Goal: Navigation & Orientation: Find specific page/section

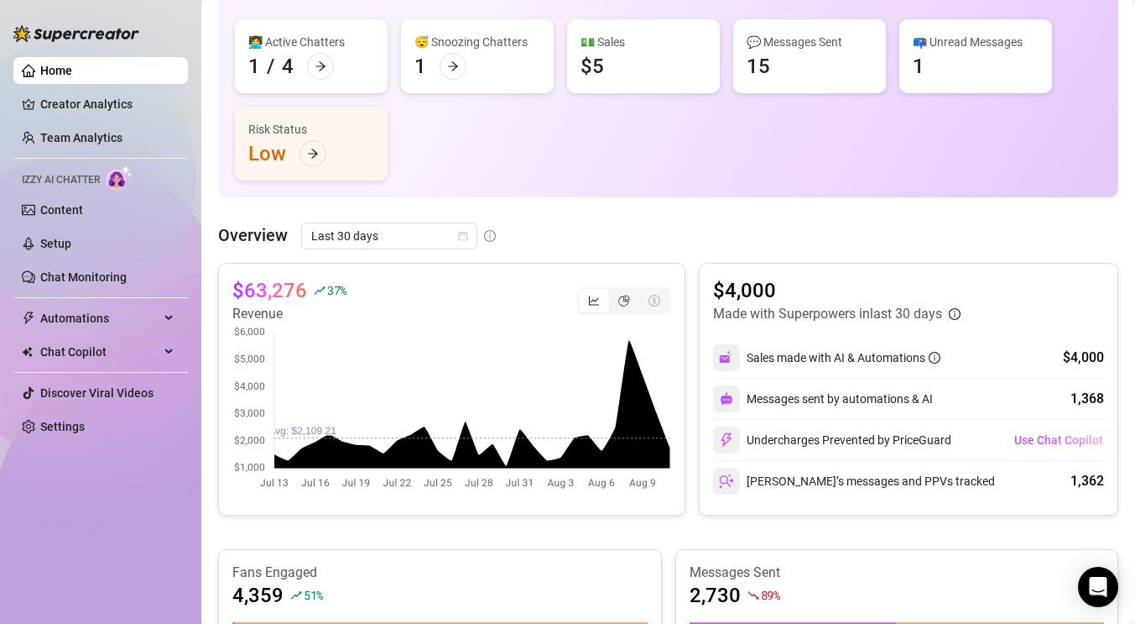
scroll to position [165, 0]
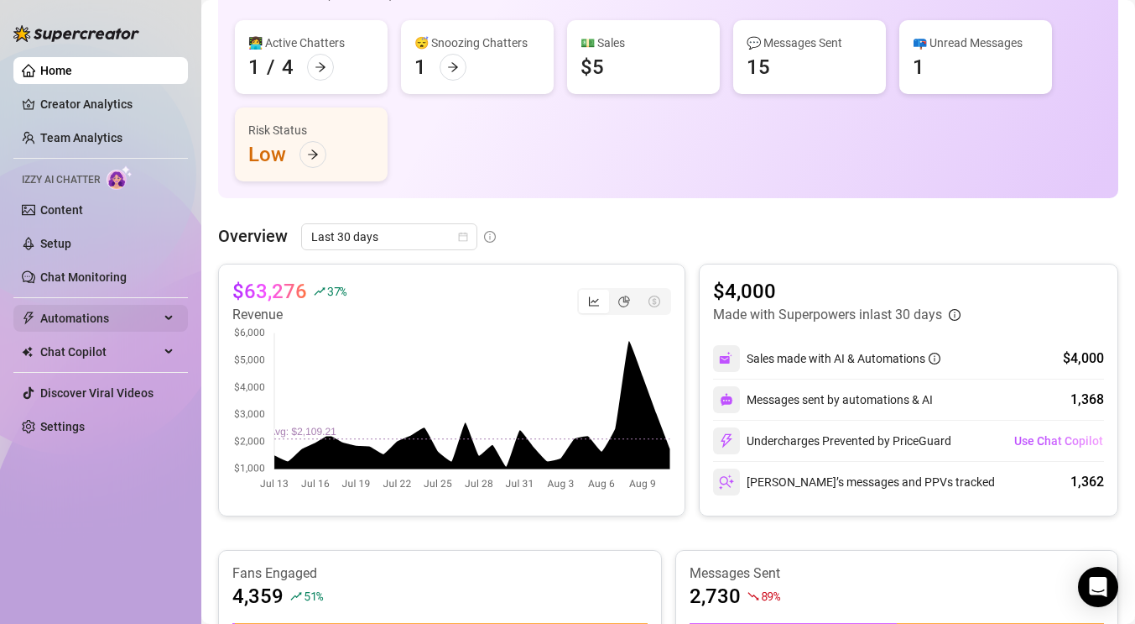
click at [93, 321] on span "Automations" at bounding box center [99, 318] width 119 height 27
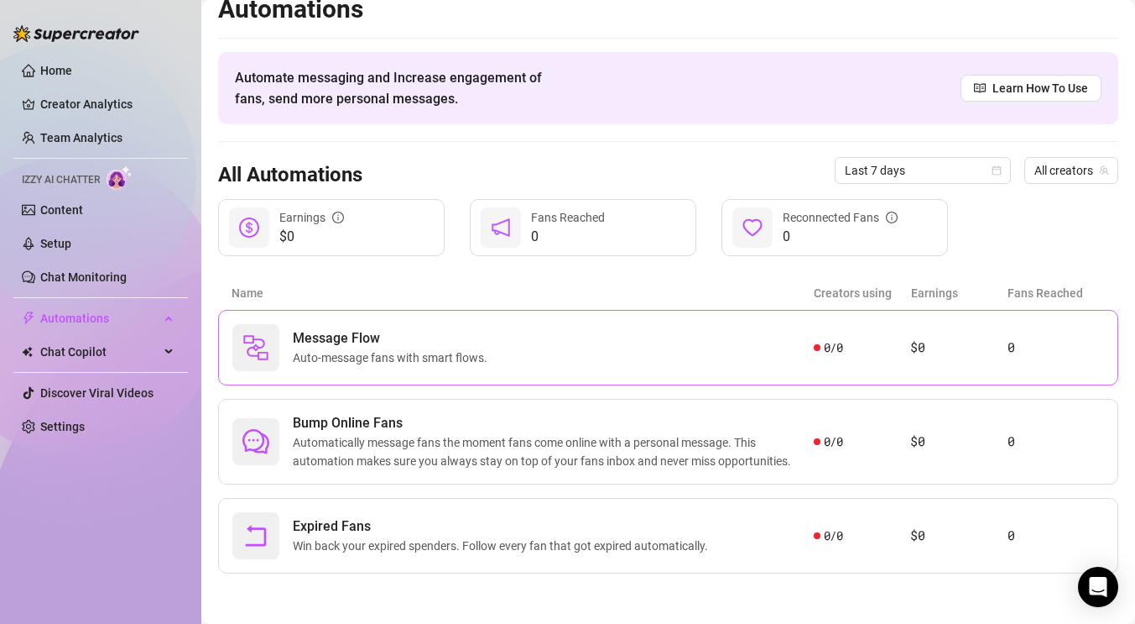
scroll to position [18, 0]
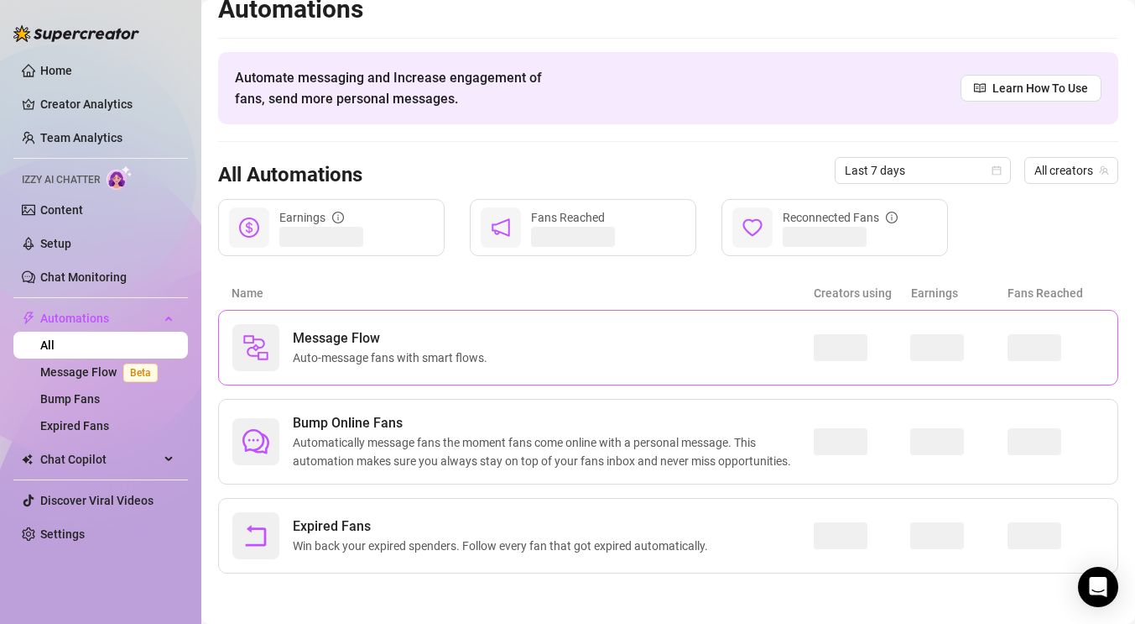
click at [499, 347] on div "Message Flow Auto-message fans with smart flows." at bounding box center [523, 347] width 582 height 47
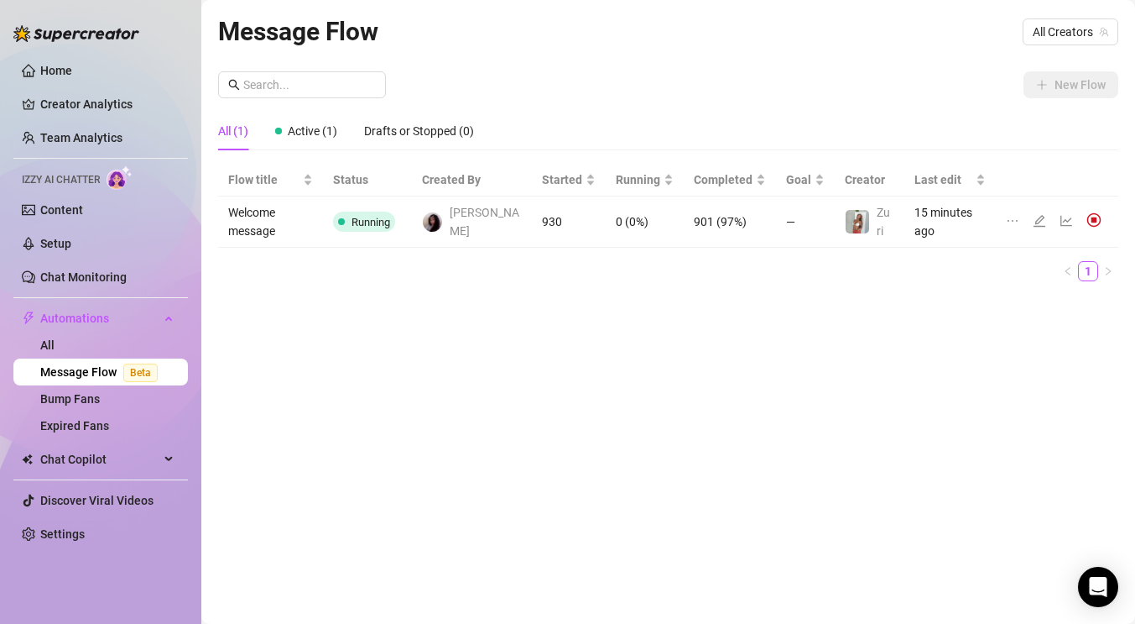
click at [989, 227] on td "15 minutes ago" at bounding box center [950, 221] width 91 height 51
click at [1040, 225] on icon "edit" at bounding box center [1040, 221] width 12 height 12
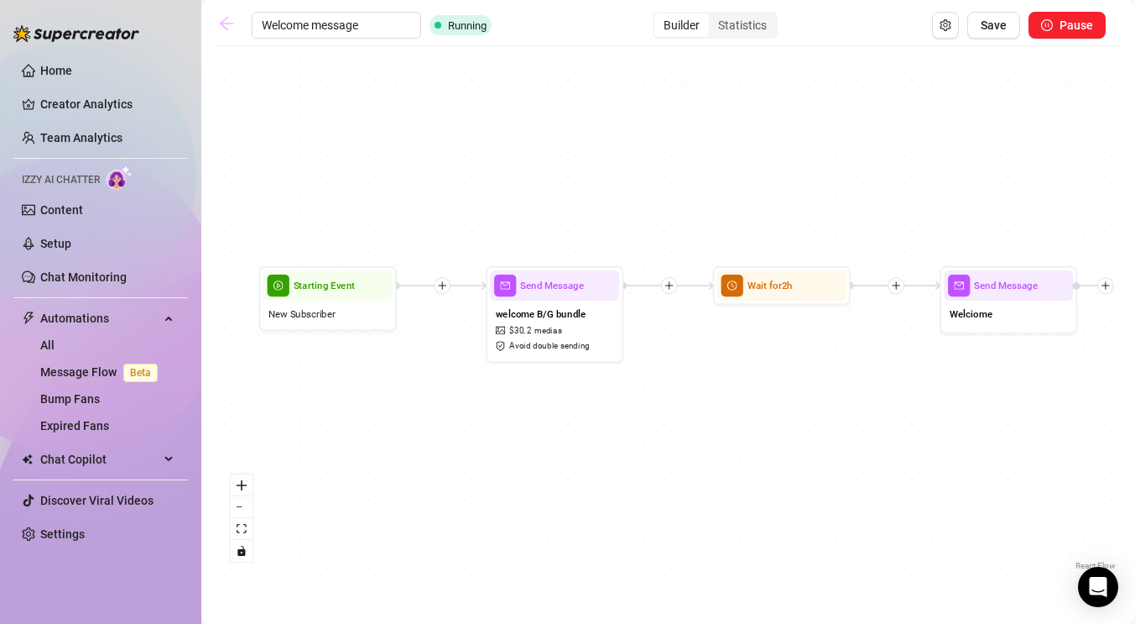
click at [229, 18] on icon "arrow-left" at bounding box center [226, 23] width 17 height 17
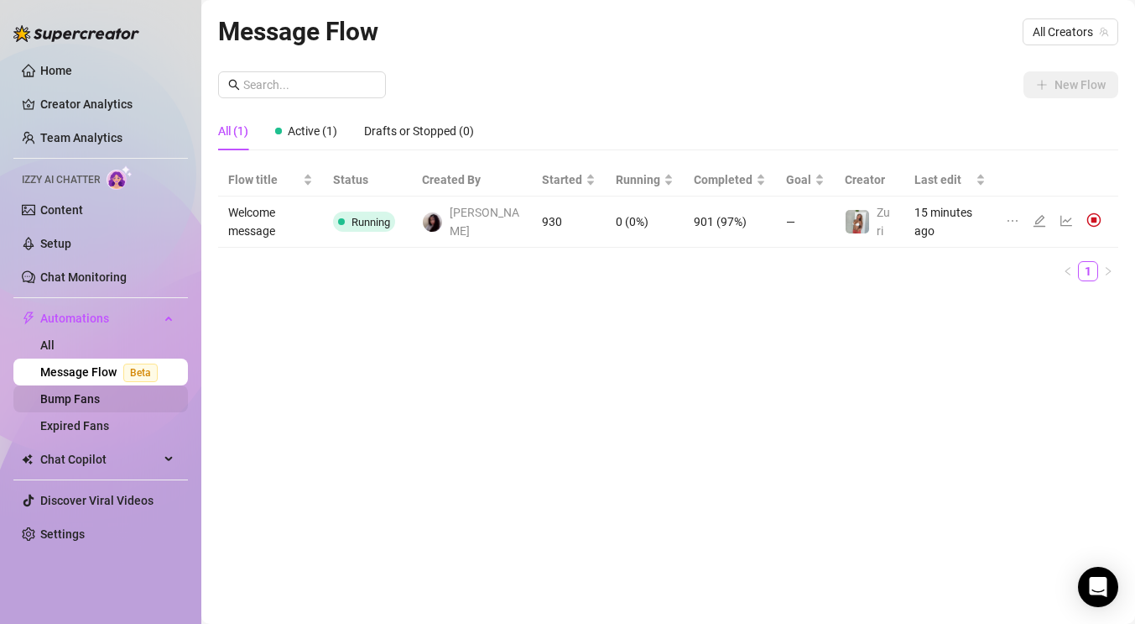
click at [80, 400] on link "Bump Fans" at bounding box center [70, 398] width 60 height 13
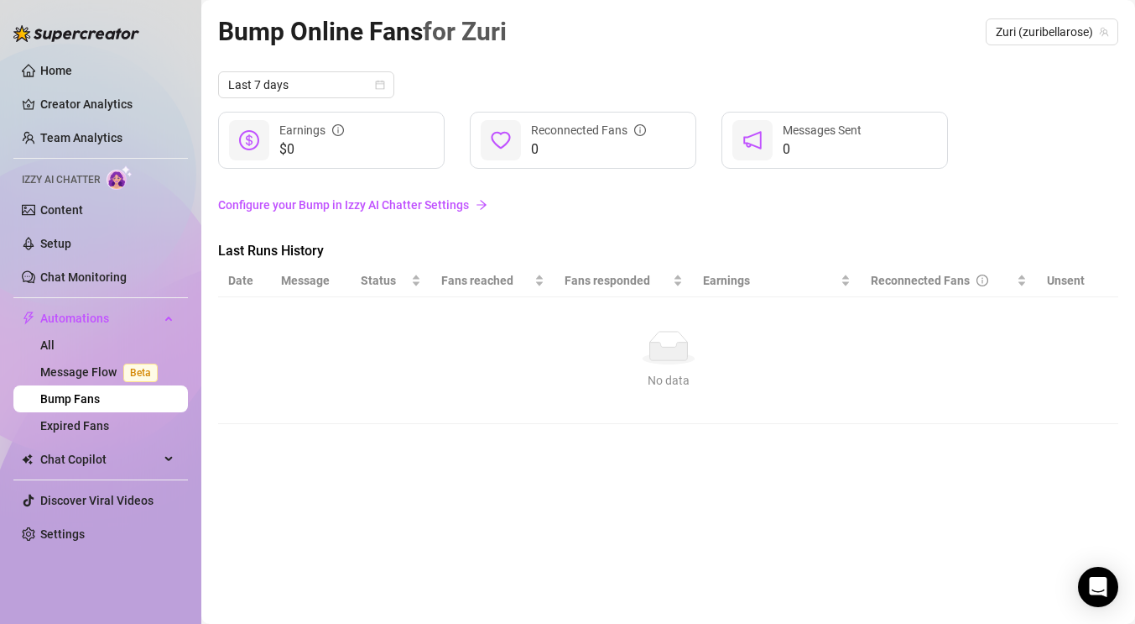
drag, startPoint x: 44, startPoint y: 67, endPoint x: 156, endPoint y: 186, distance: 163.3
click at [44, 67] on link "Home" at bounding box center [56, 70] width 32 height 13
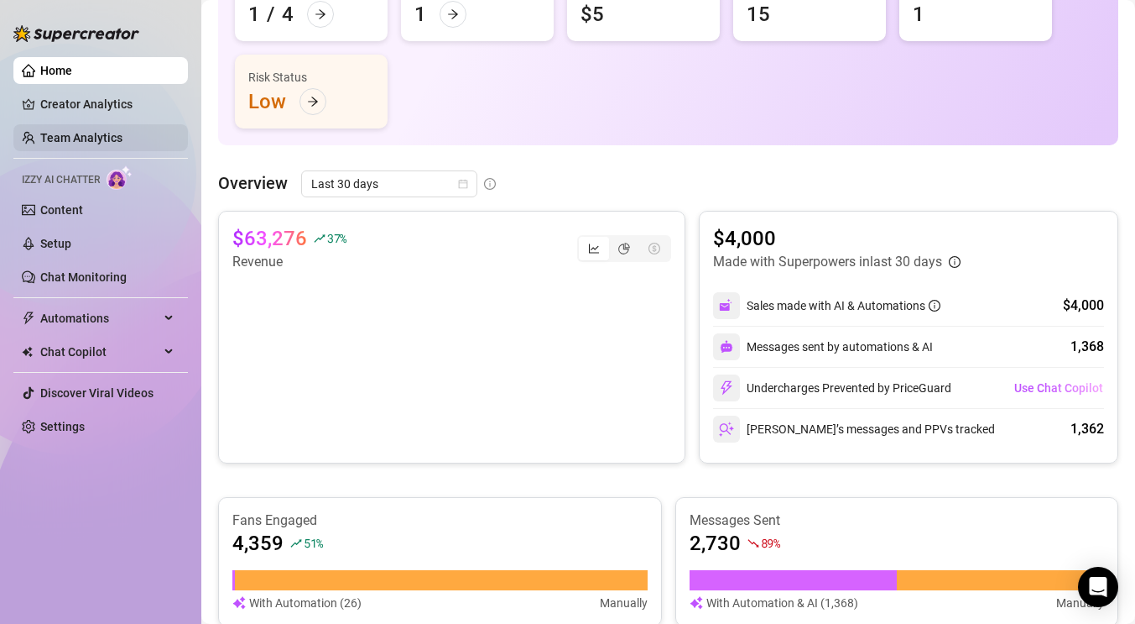
scroll to position [203, 0]
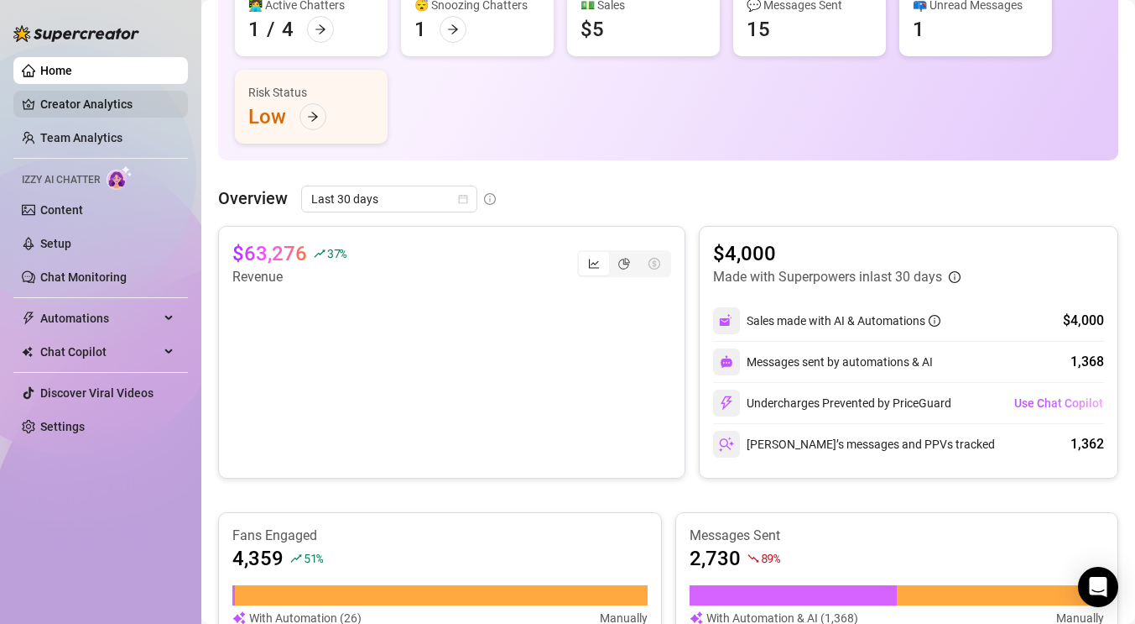
click at [44, 112] on link "Creator Analytics" at bounding box center [107, 104] width 134 height 27
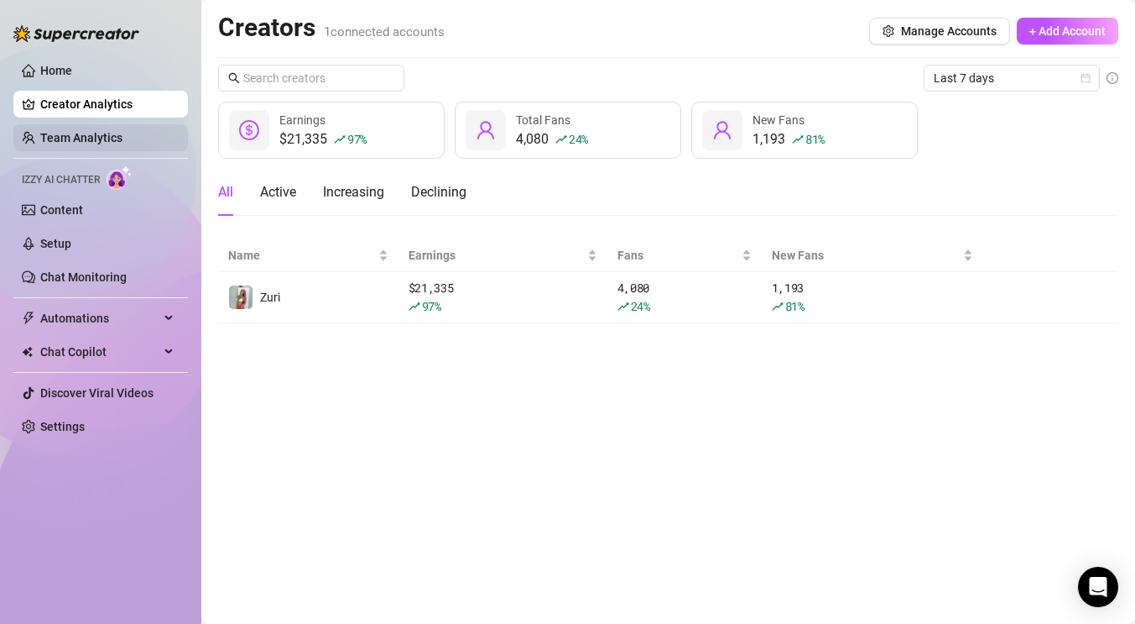
click at [103, 144] on link "Team Analytics" at bounding box center [81, 137] width 82 height 13
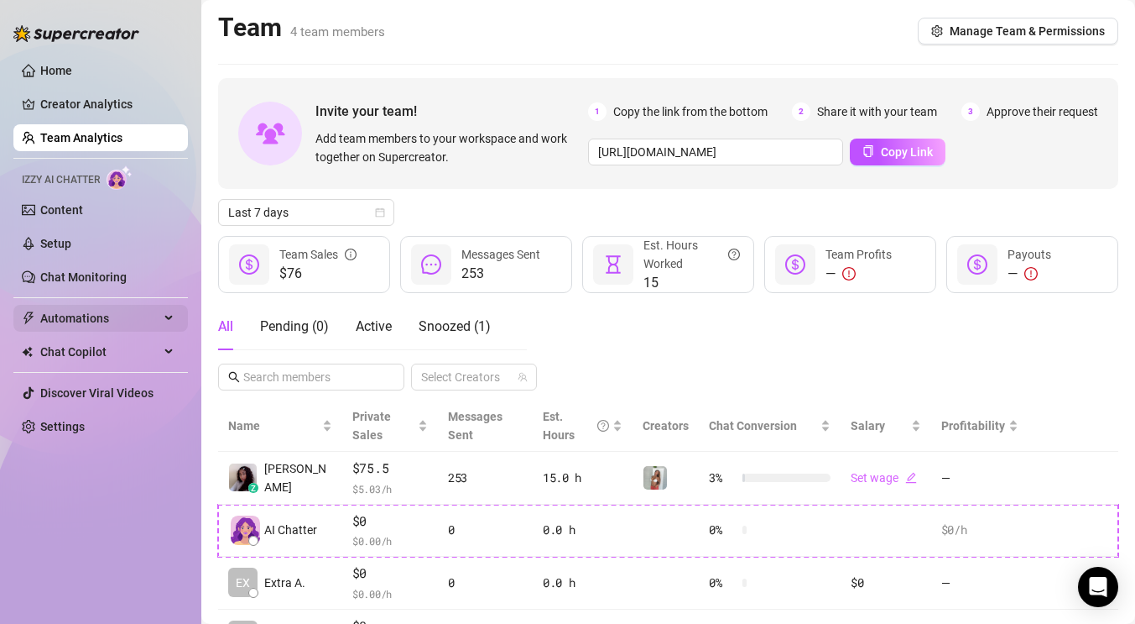
click at [99, 316] on span "Automations" at bounding box center [99, 318] width 119 height 27
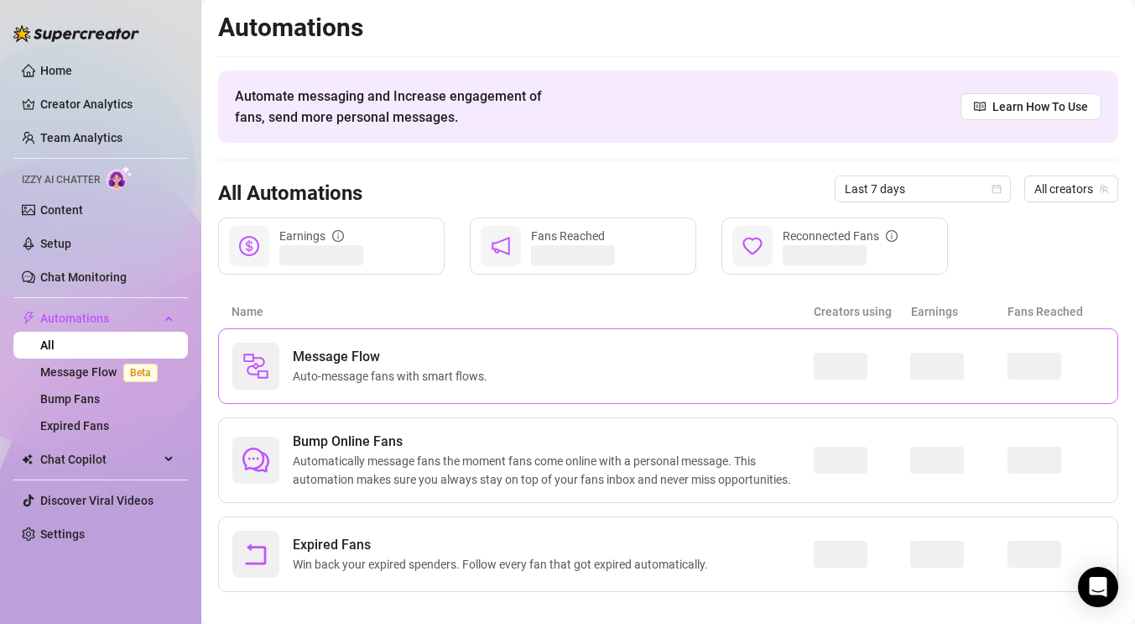
click at [462, 376] on span "Auto-message fans with smart flows." at bounding box center [393, 376] width 201 height 18
